Goal: Navigation & Orientation: Find specific page/section

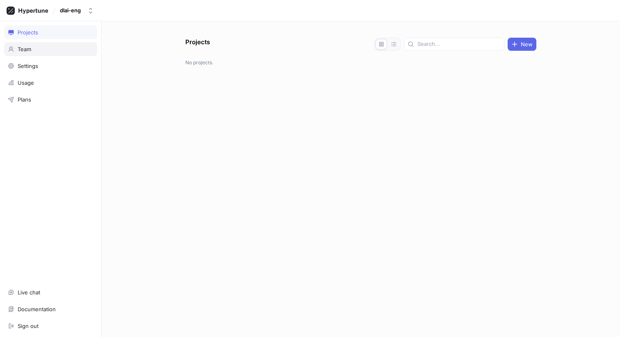
click at [63, 46] on div "Team" at bounding box center [51, 49] width 86 height 7
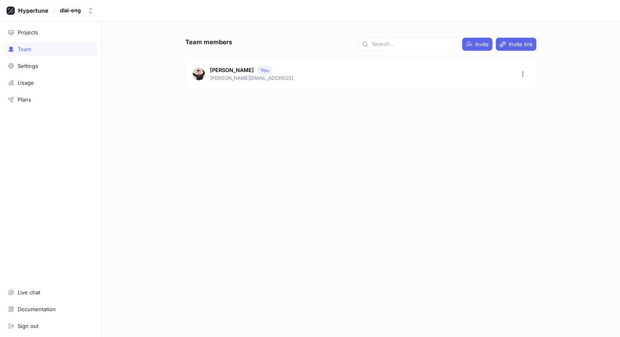
click at [103, 11] on div "dlai-eng" at bounding box center [310, 10] width 620 height 21
click at [91, 11] on icon "button" at bounding box center [90, 10] width 7 height 7
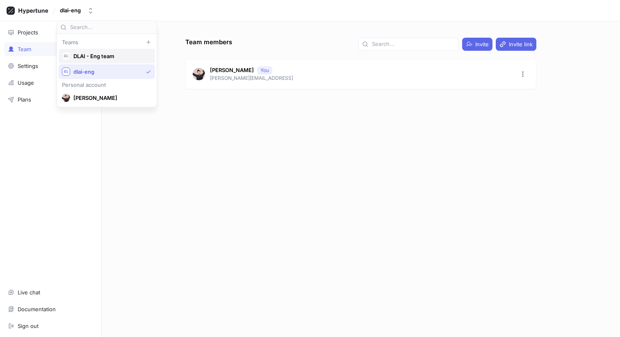
click at [114, 58] on span "DLAI - Eng team" at bounding box center [110, 56] width 74 height 7
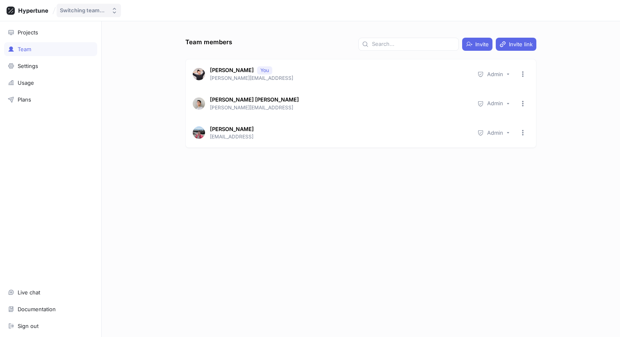
click at [87, 7] on button "Switching team..." at bounding box center [89, 11] width 64 height 14
click at [35, 26] on div "Projects" at bounding box center [50, 32] width 93 height 14
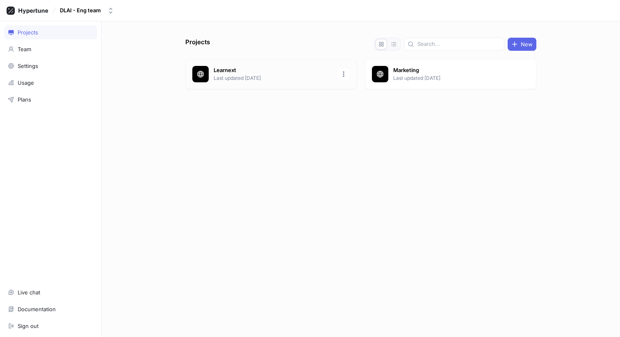
click at [261, 75] on p "Last updated [DATE]" at bounding box center [273, 78] width 119 height 7
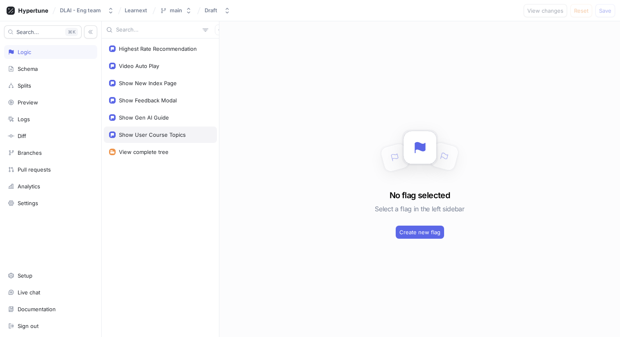
click at [157, 134] on div "Show User Course Topics" at bounding box center [152, 135] width 67 height 7
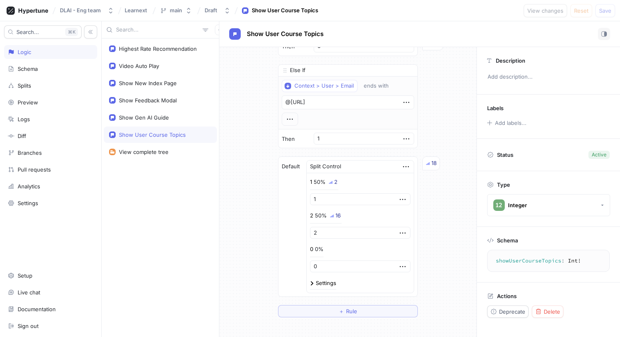
scroll to position [116, 0]
